Goal: Connect with others: Connect with others

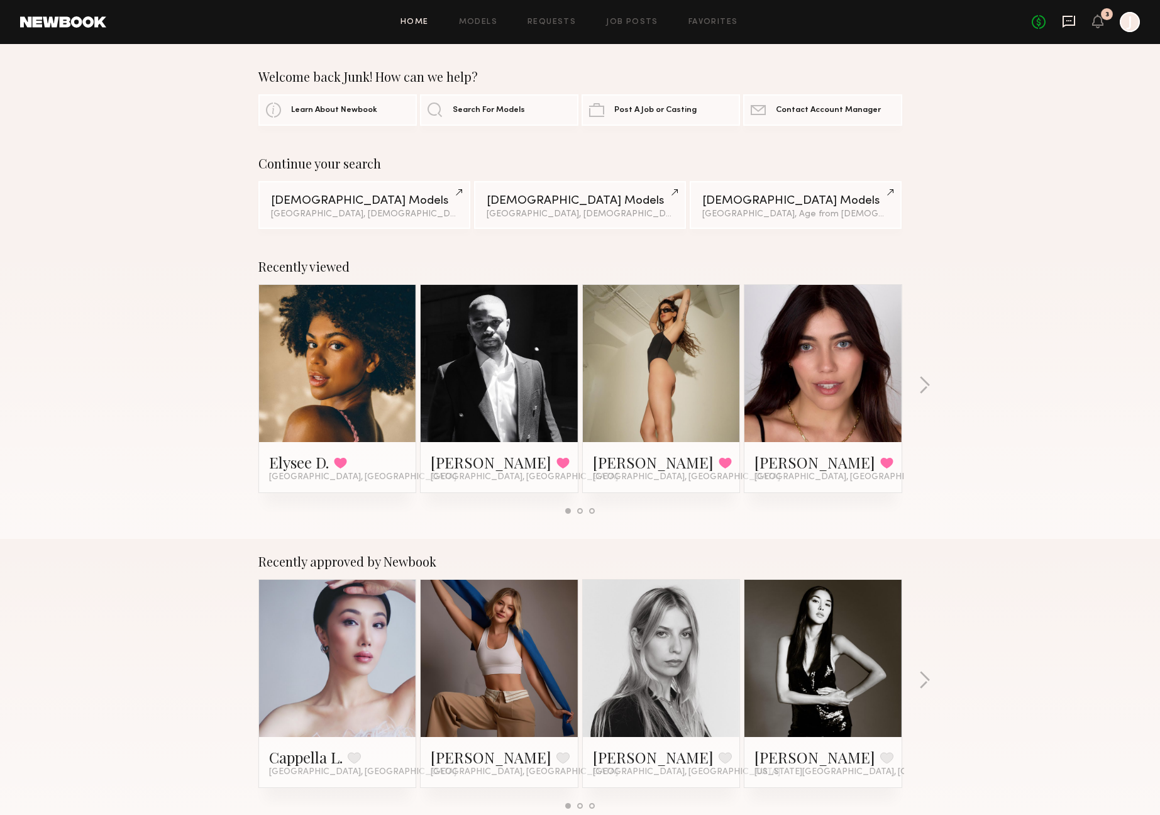
click at [1068, 17] on icon at bounding box center [1069, 21] width 14 height 14
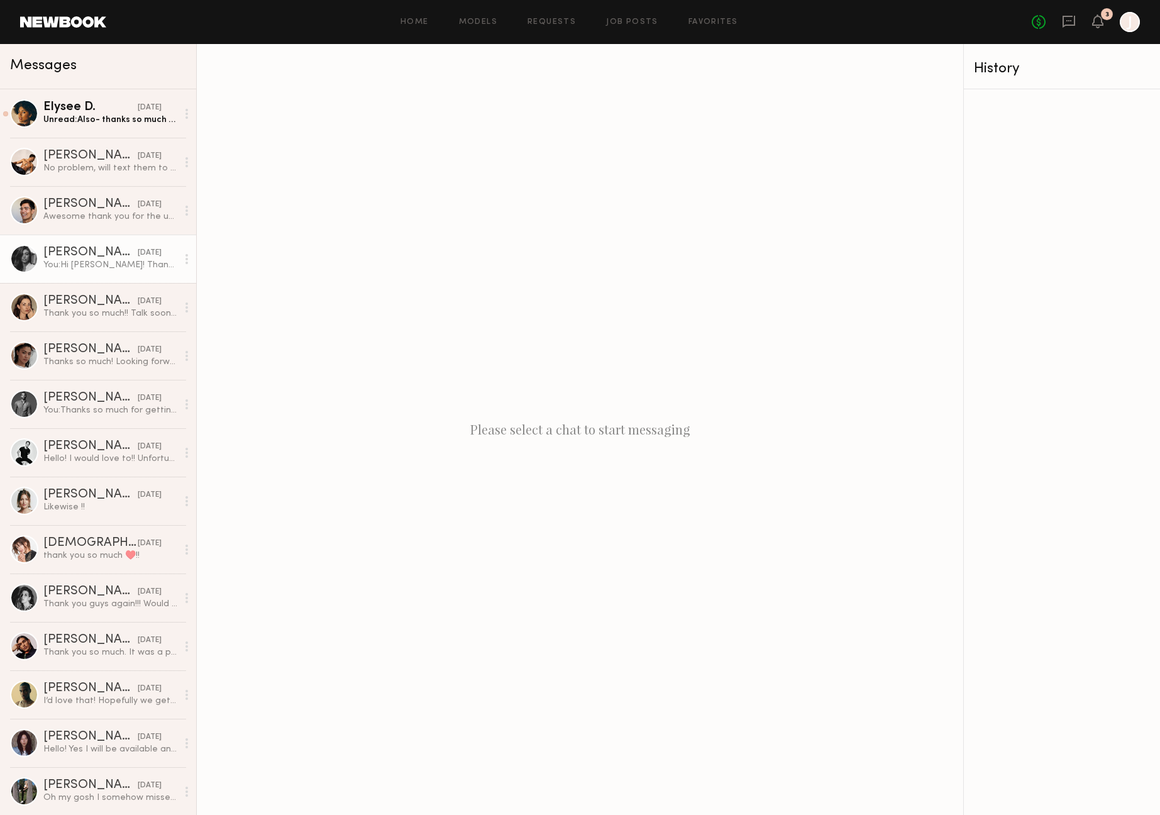
click at [81, 255] on div "[PERSON_NAME]" at bounding box center [90, 253] width 94 height 13
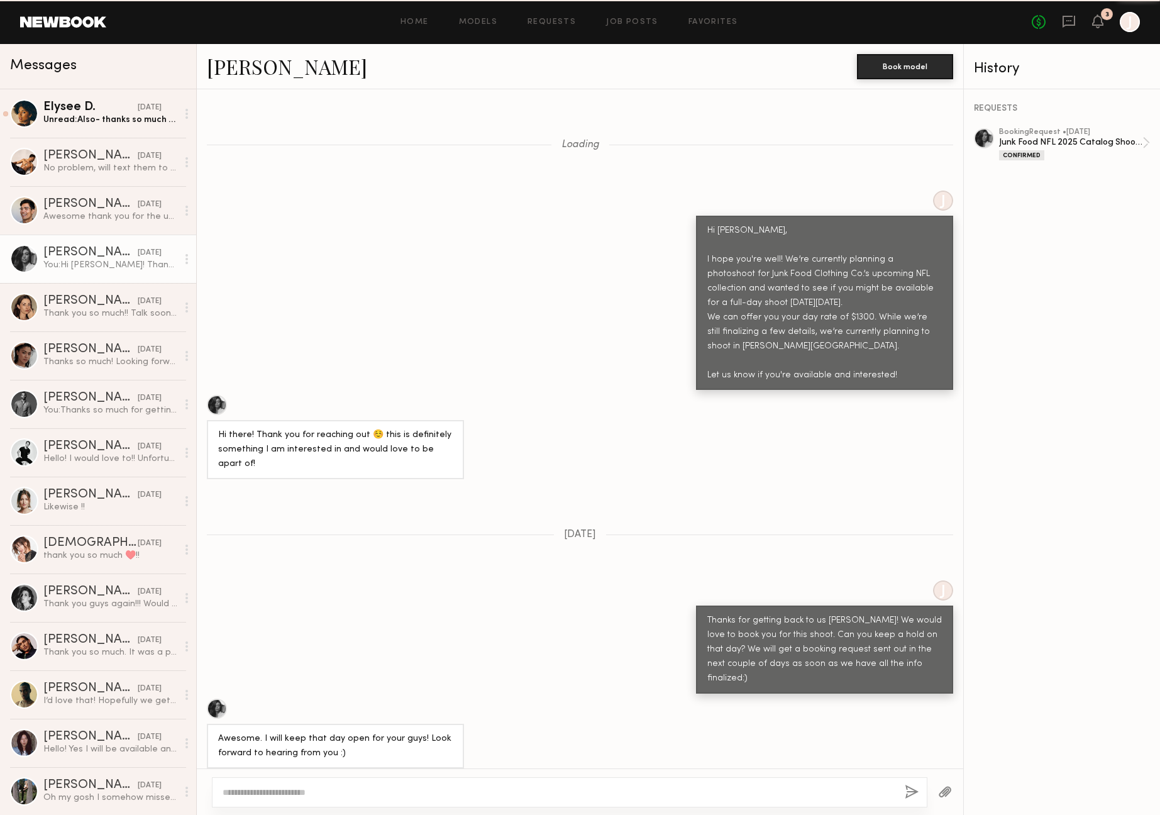
scroll to position [1043, 0]
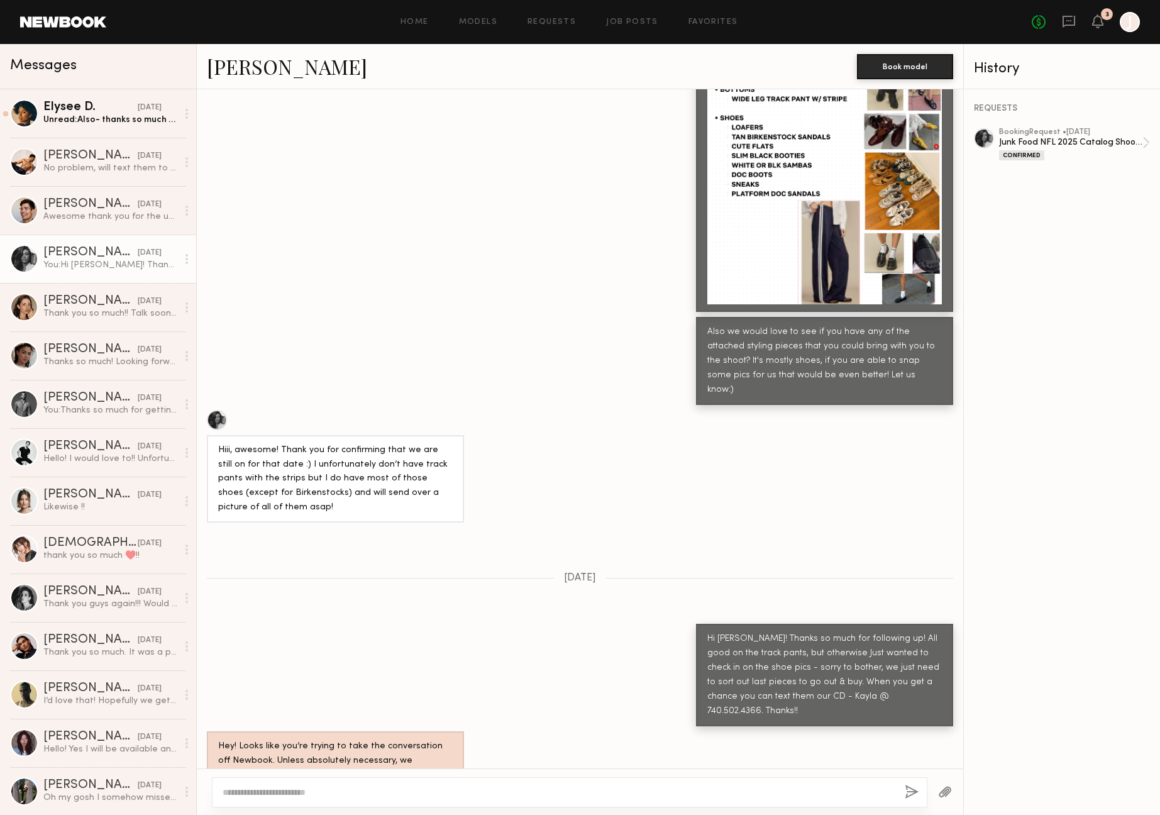
click at [219, 410] on div at bounding box center [217, 420] width 20 height 20
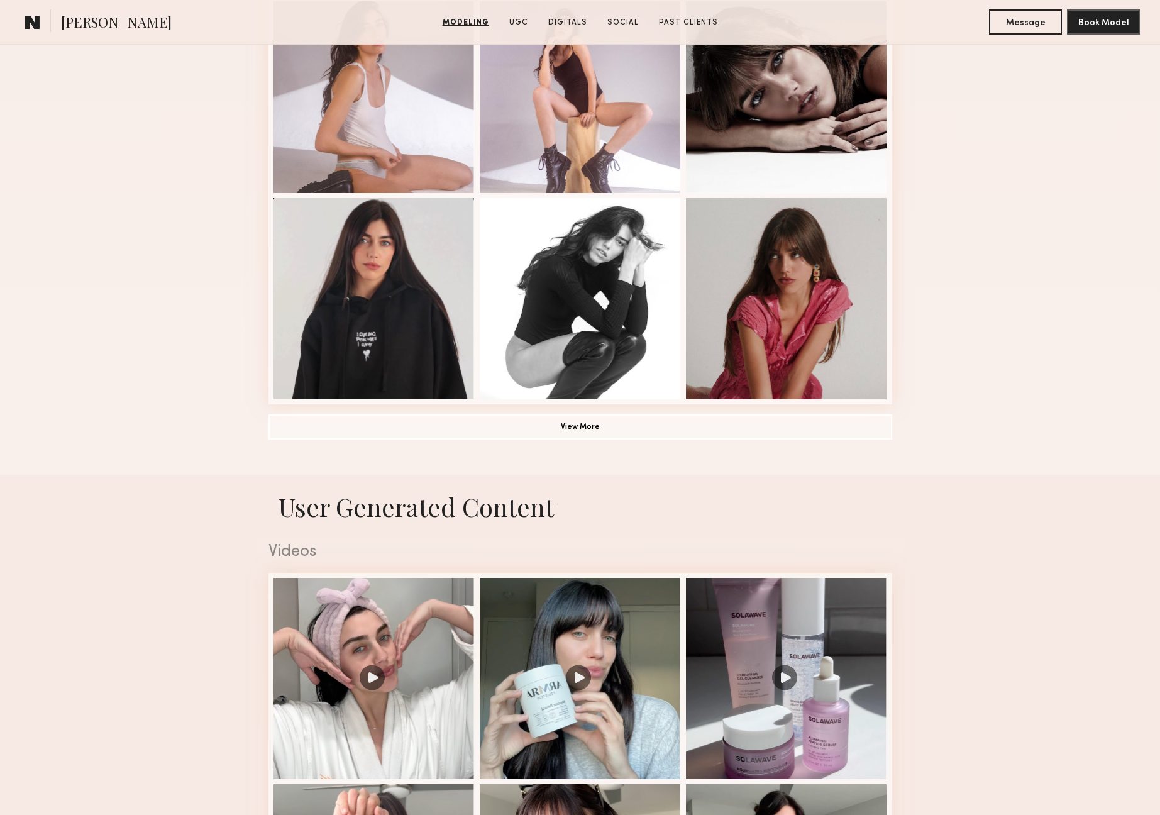
scroll to position [801, 0]
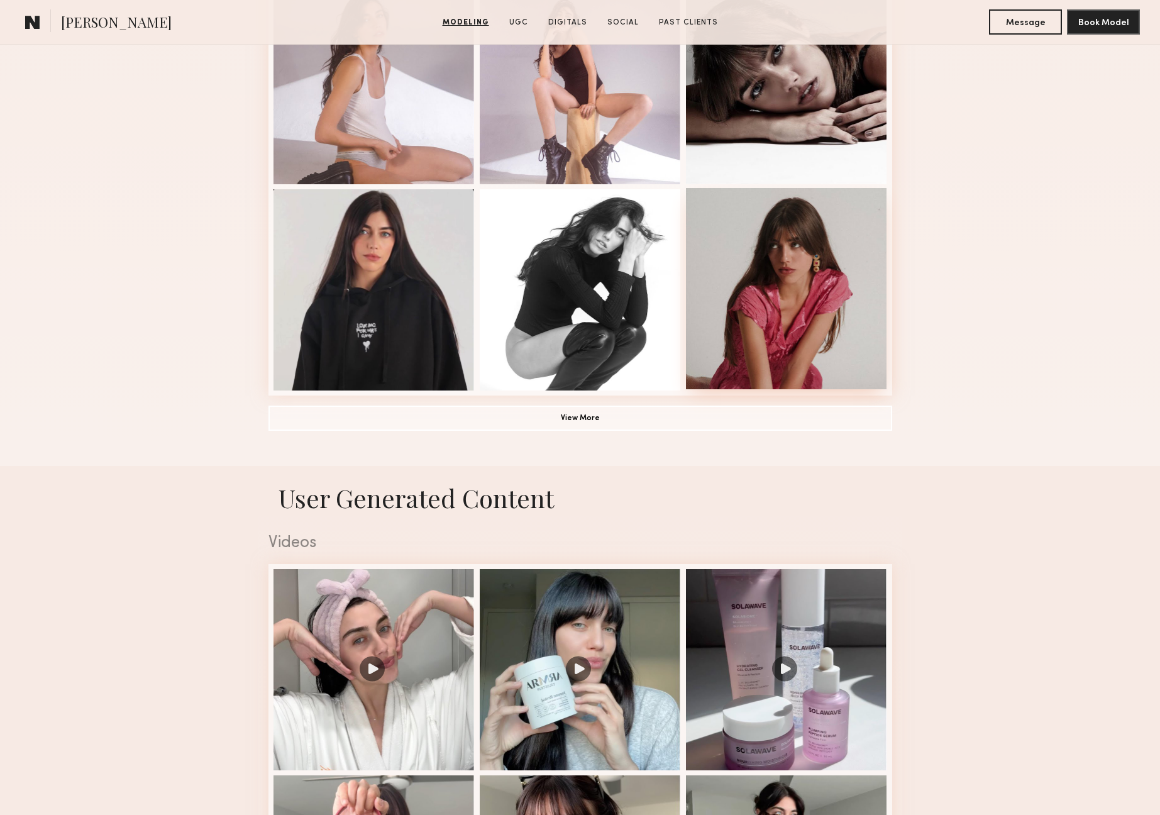
click at [806, 321] on div at bounding box center [786, 288] width 201 height 201
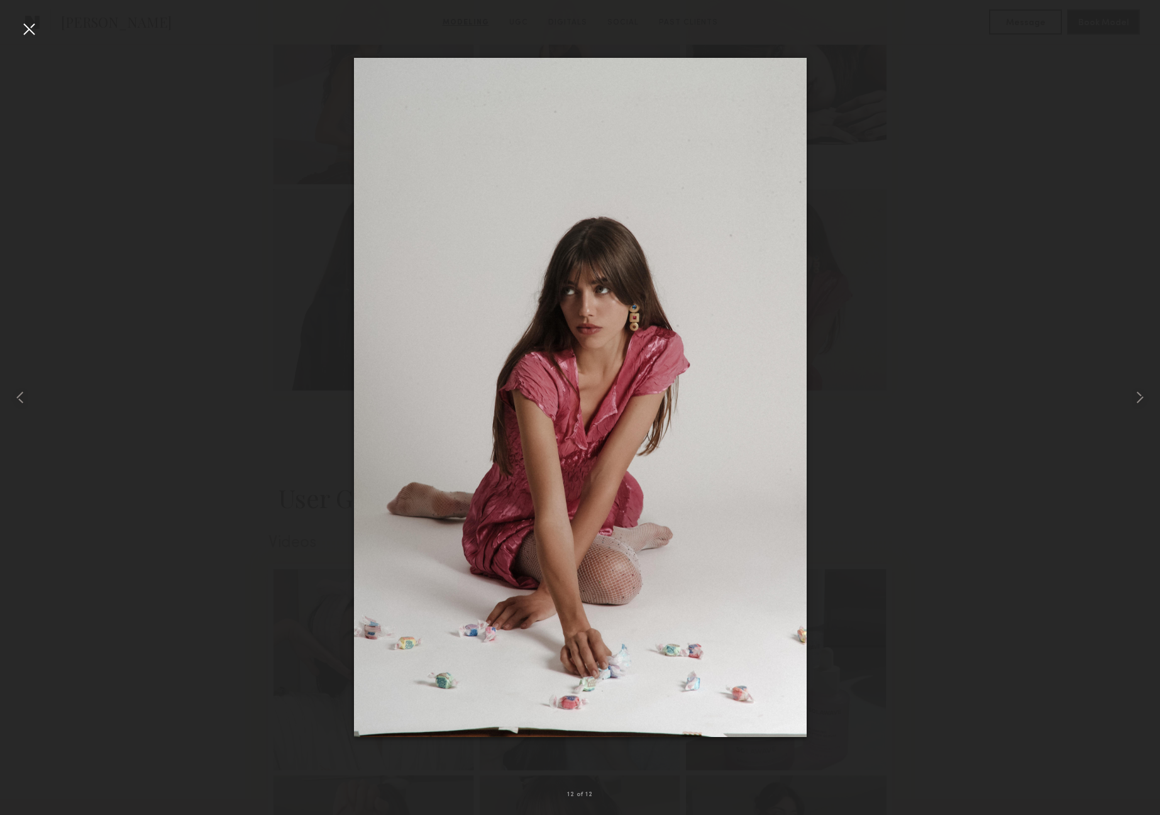
scroll to position [794, 0]
